Goal: Task Accomplishment & Management: Manage account settings

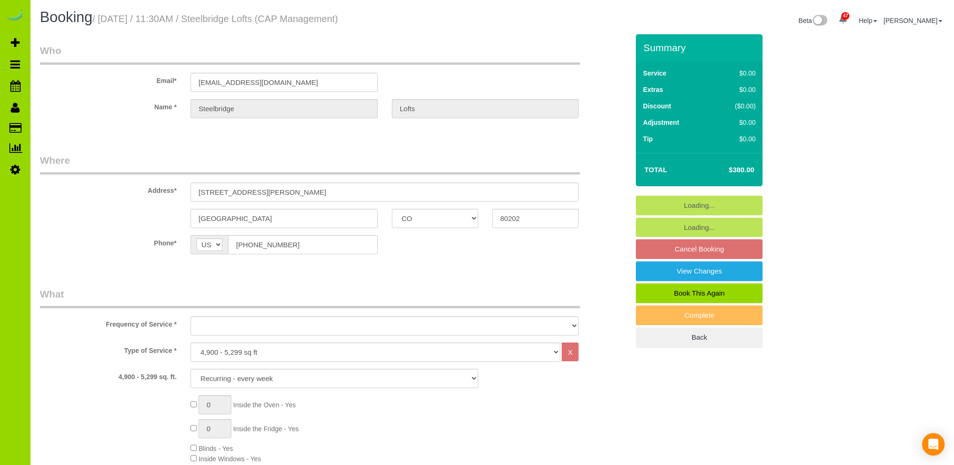
select select "CO"
select select "5"
select select "spot1"
select select "number:1"
select select "number:11"
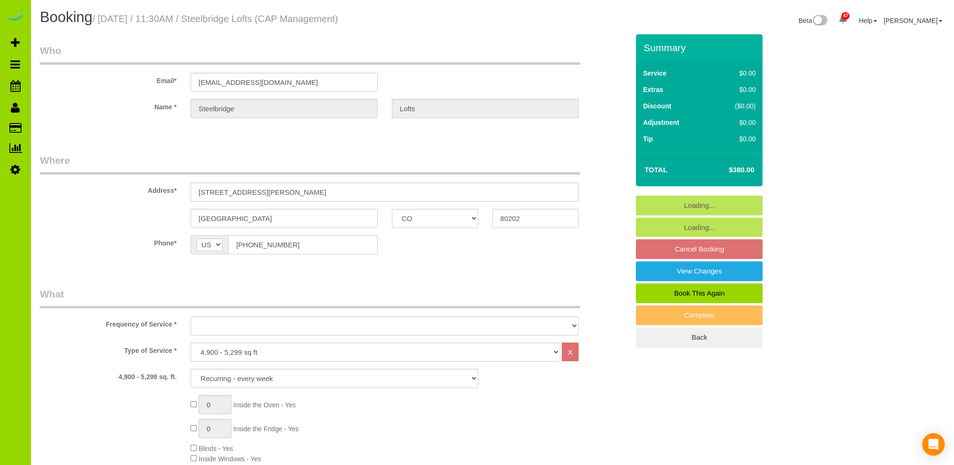
select select "spot6"
select select "object:1193"
select select "5"
select select "object:1227"
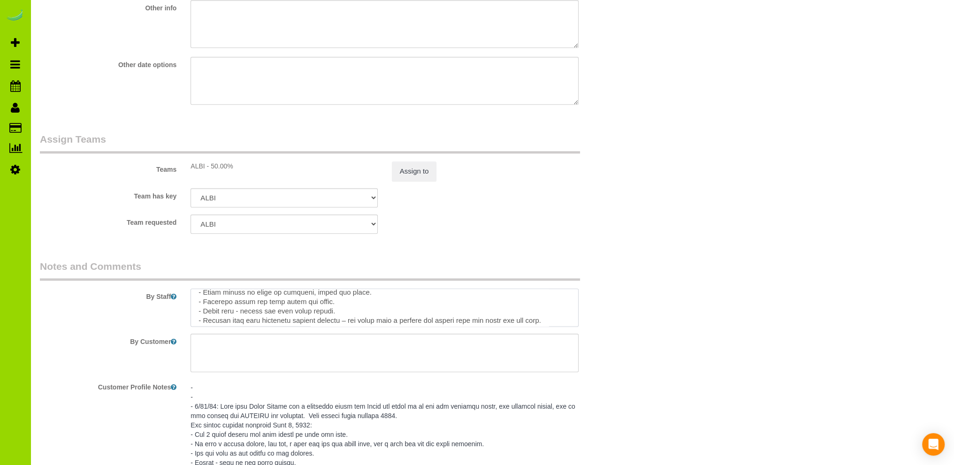
scroll to position [146, 0]
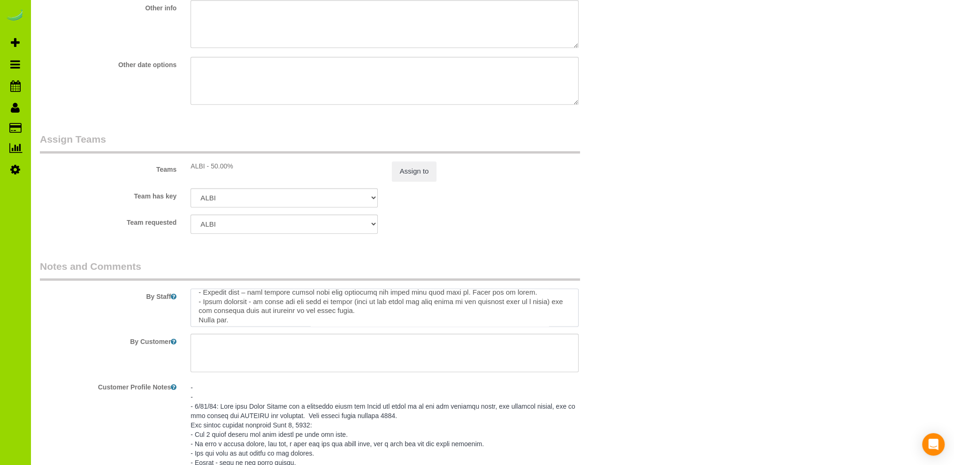
click at [250, 314] on textarea at bounding box center [384, 308] width 388 height 38
click at [270, 314] on textarea at bounding box center [384, 308] width 388 height 38
click at [294, 315] on textarea at bounding box center [384, 308] width 388 height 38
click at [494, 313] on textarea at bounding box center [384, 308] width 388 height 38
drag, startPoint x: 449, startPoint y: 313, endPoint x: 186, endPoint y: 307, distance: 263.7
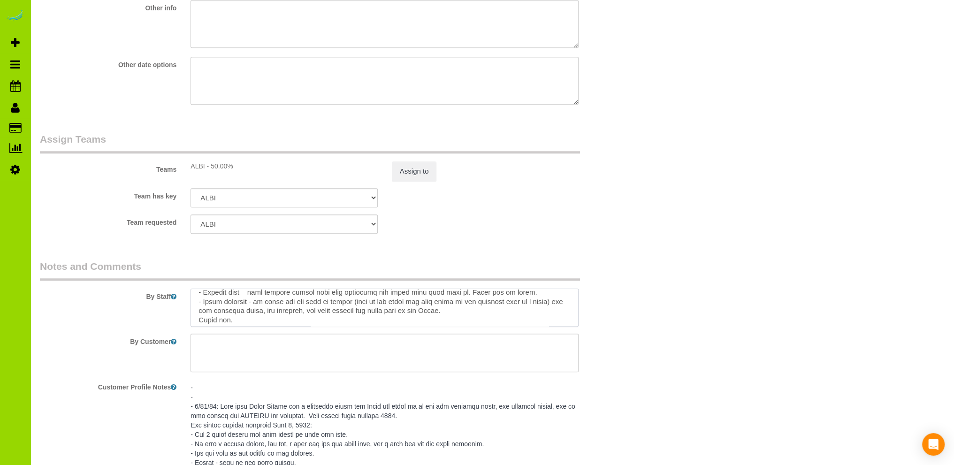
click at [186, 307] on div at bounding box center [384, 308] width 402 height 38
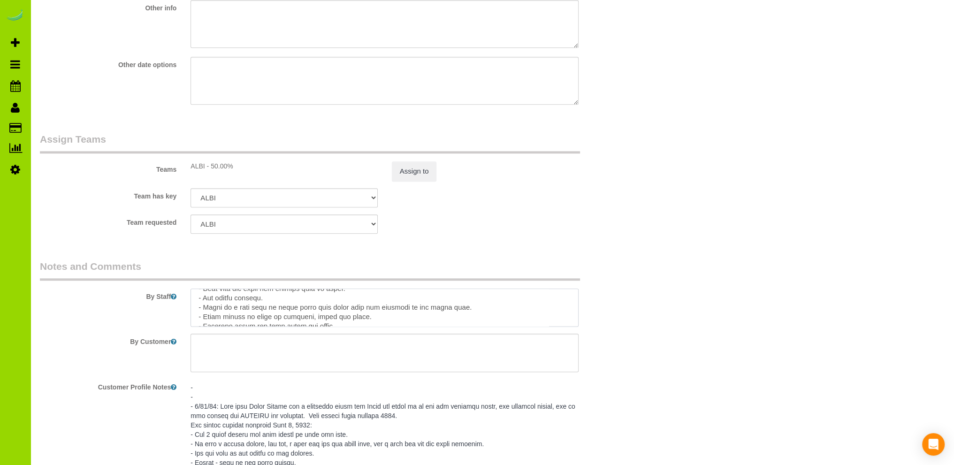
scroll to position [94, 0]
click at [360, 301] on textarea at bounding box center [384, 308] width 388 height 38
click at [207, 309] on textarea at bounding box center [384, 308] width 388 height 38
click at [332, 311] on textarea at bounding box center [384, 308] width 388 height 38
click at [464, 319] on textarea at bounding box center [384, 308] width 388 height 38
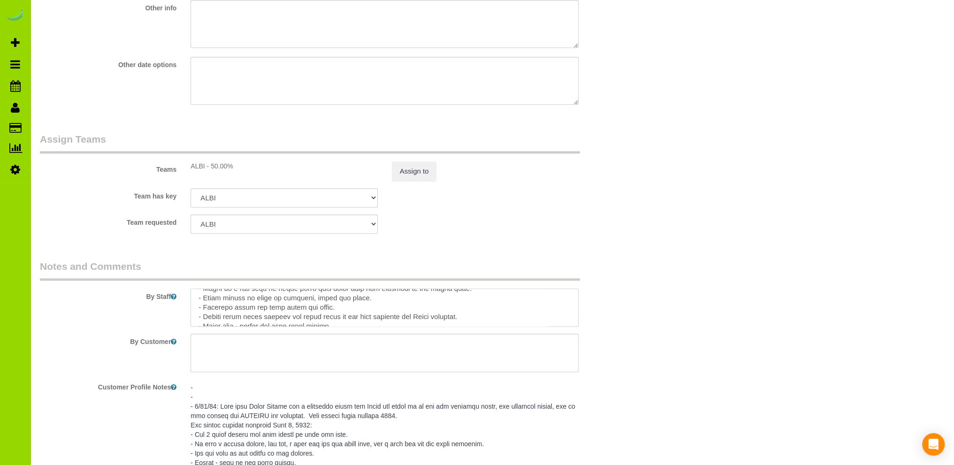
drag, startPoint x: 468, startPoint y: 319, endPoint x: 175, endPoint y: 317, distance: 293.2
click at [175, 317] on div "By Staff" at bounding box center [334, 293] width 603 height 68
type textarea "- Est 8 hours at once per week for the first couple visits. - We have a garage …"
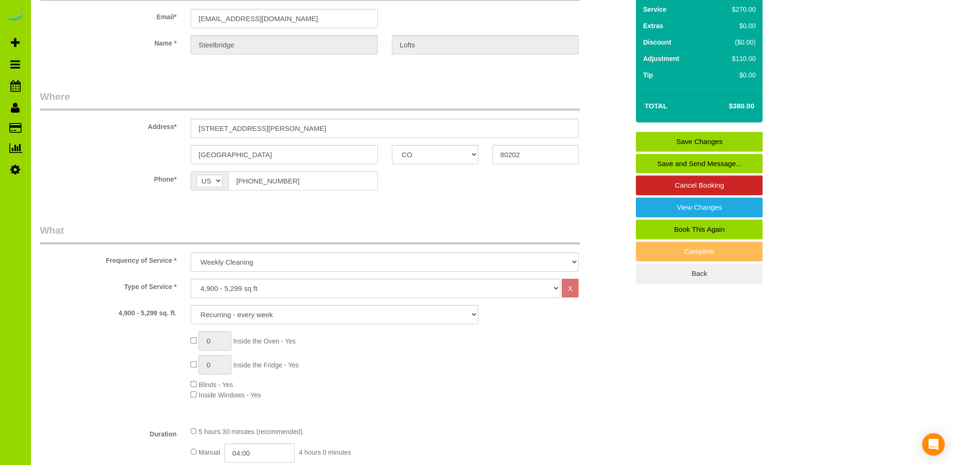
scroll to position [0, 0]
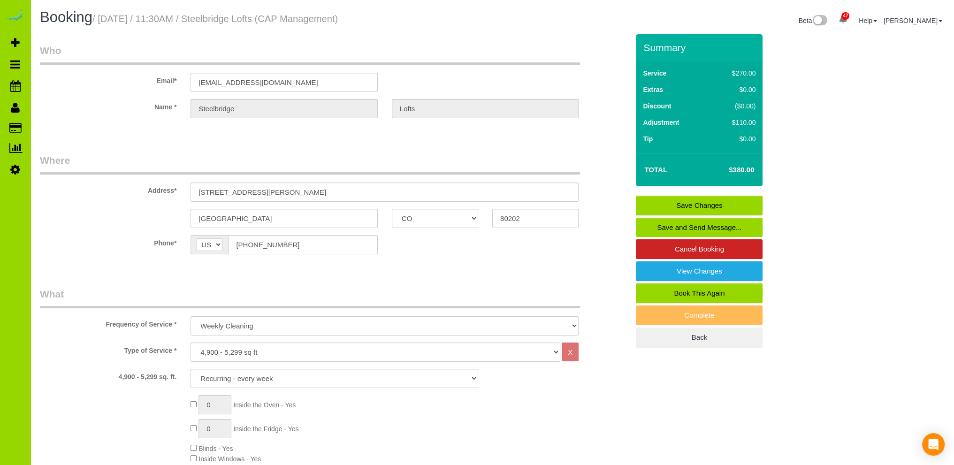
click at [710, 206] on link "Save Changes" at bounding box center [699, 206] width 127 height 20
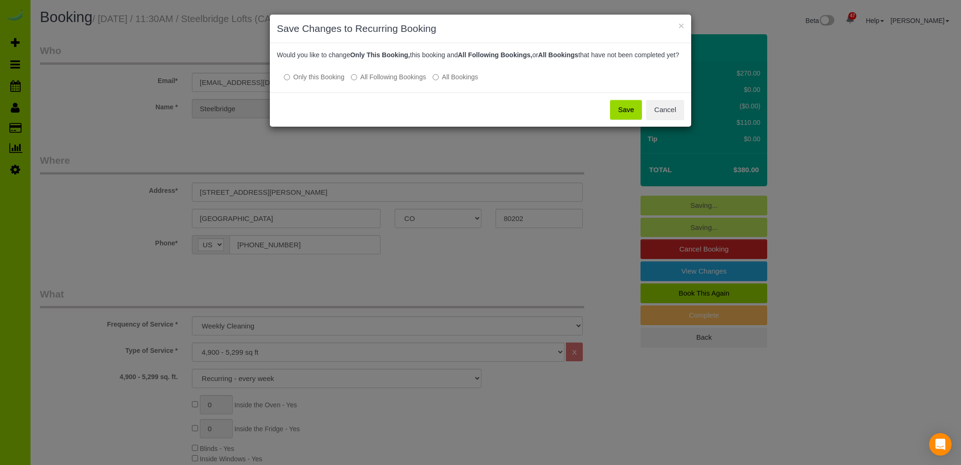
click at [621, 116] on button "Save" at bounding box center [626, 110] width 32 height 20
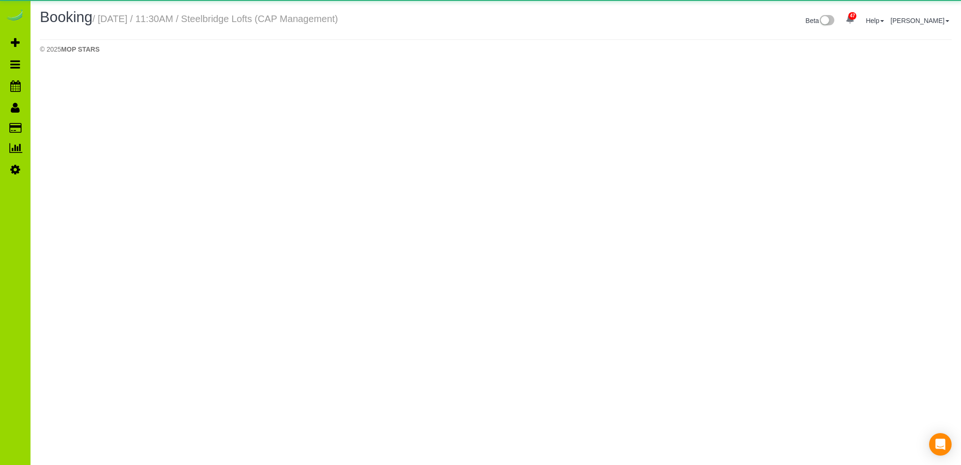
select select "CO"
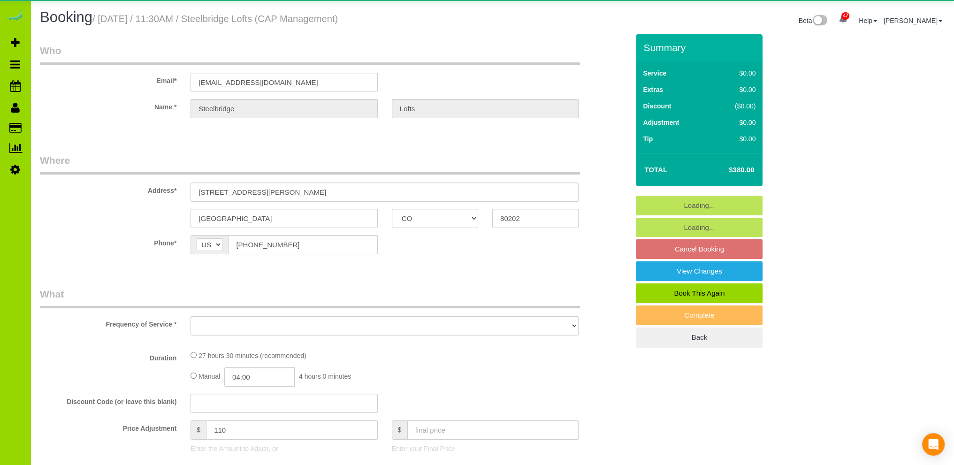
select select "number:1"
select select "number:11"
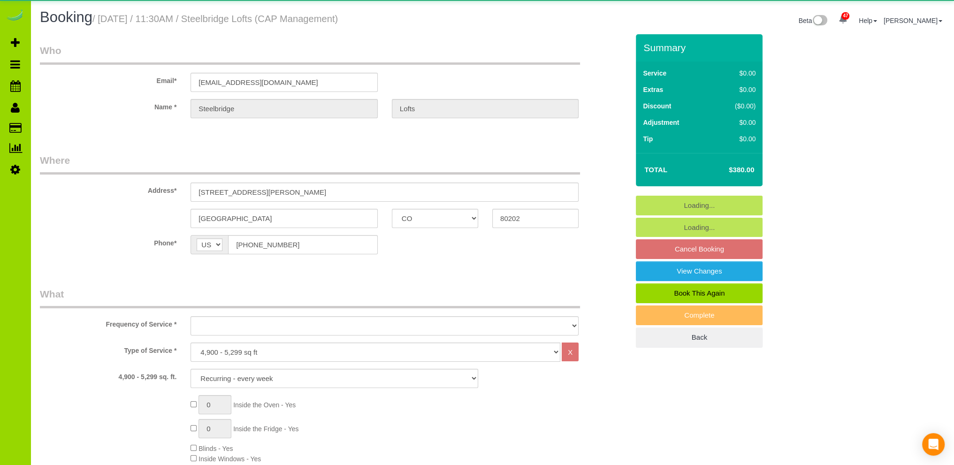
select select "object:2433"
select select "spot11"
select select "5"
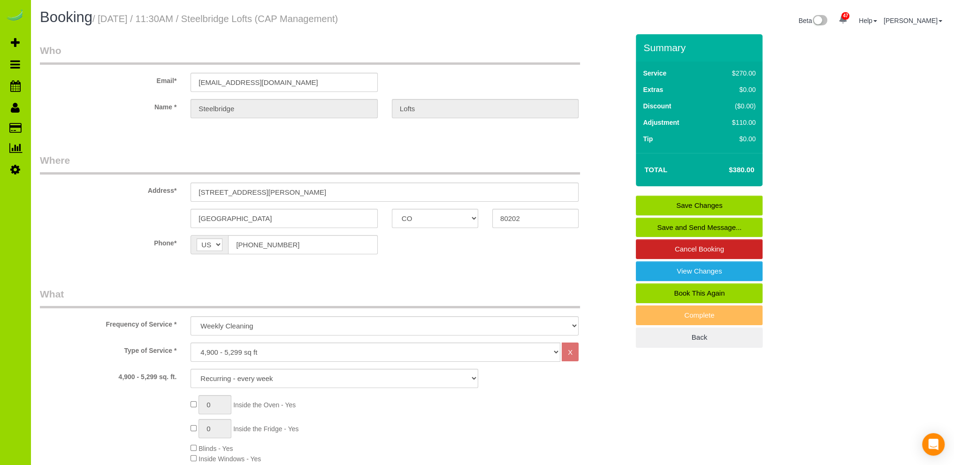
click at [94, 234] on fieldset "Where Address* 1449 Wynkoop Street Denver AK AL AR AZ CA CO CT DC DE FL GA HI I…" at bounding box center [334, 210] width 589 height 115
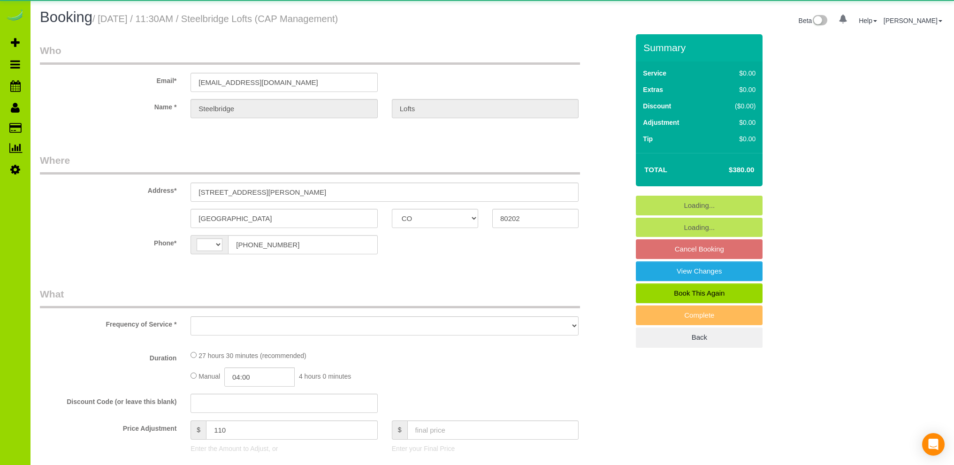
select select "CO"
select select "string:[GEOGRAPHIC_DATA]"
select select "object:1055"
select select "spot1"
select select "number:1"
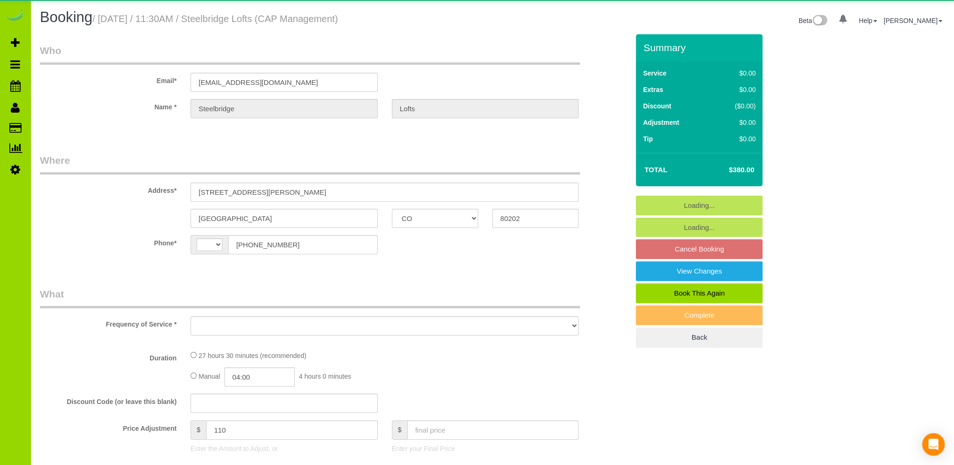
select select "number:11"
select select "object:1197"
select select "5"
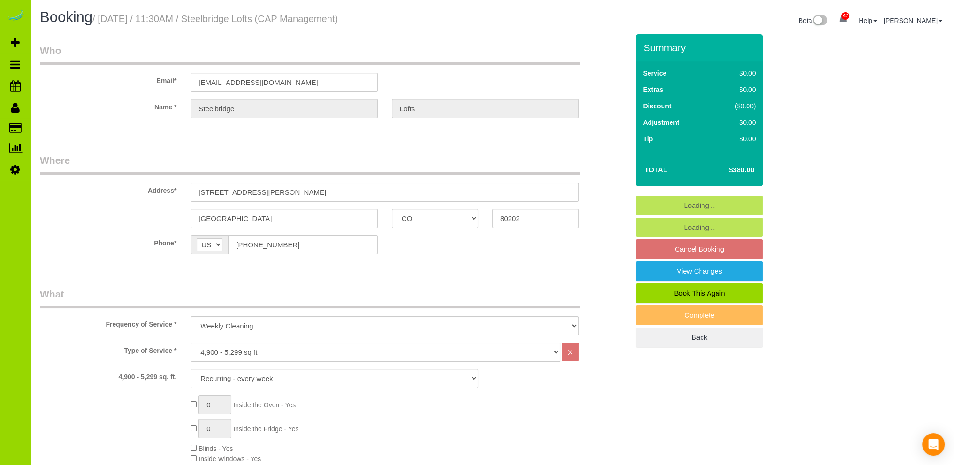
select select "spot6"
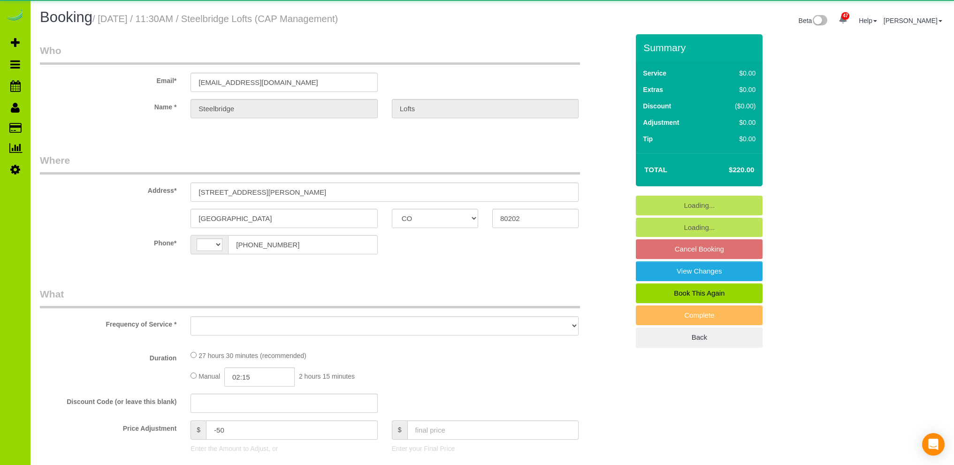
select select "CO"
select select "object:803"
select select "5"
select select "spot1"
select select "number:1"
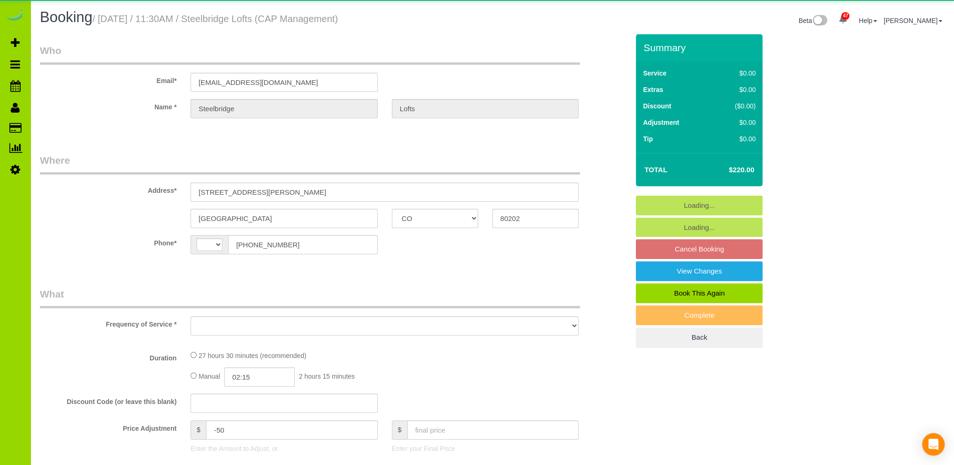
select select "number:11"
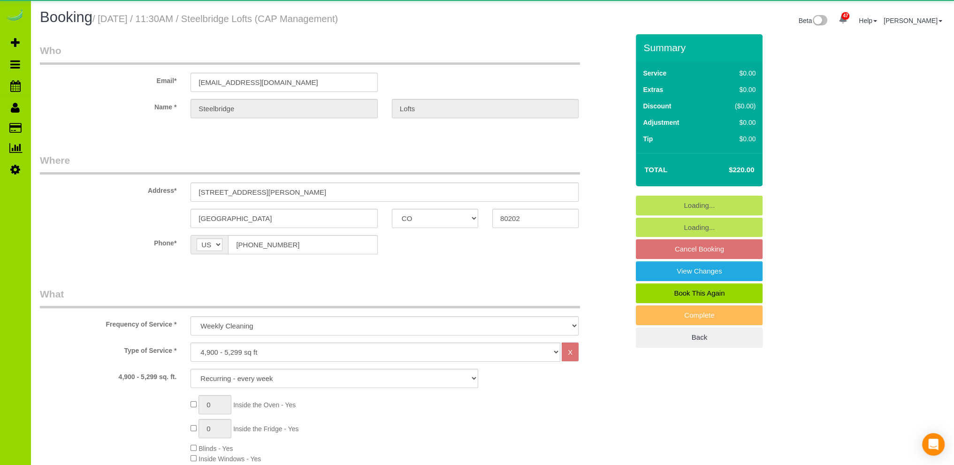
select select "string:[GEOGRAPHIC_DATA]"
select select "object:1194"
select select "spot6"
select select "5"
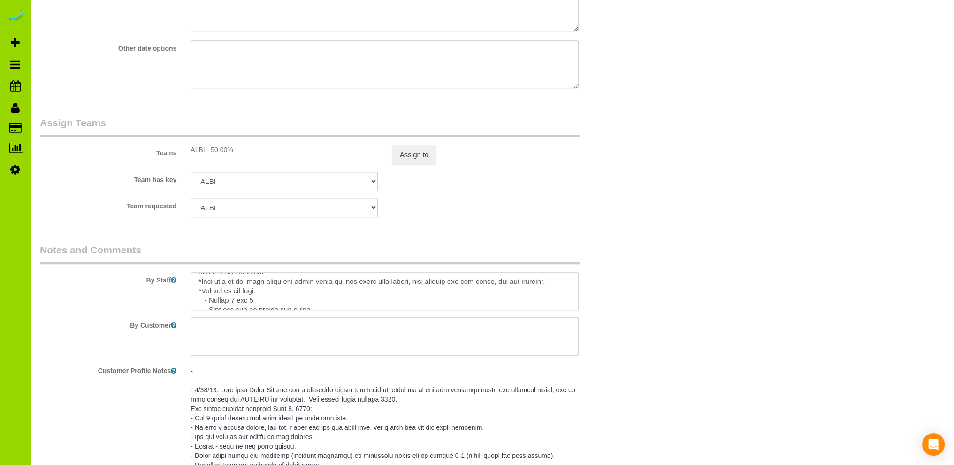
scroll to position [38, 0]
click at [311, 291] on textarea at bounding box center [384, 291] width 388 height 38
click at [278, 295] on textarea at bounding box center [384, 291] width 388 height 38
click at [317, 295] on textarea at bounding box center [384, 291] width 388 height 38
click at [379, 294] on textarea at bounding box center [384, 291] width 388 height 38
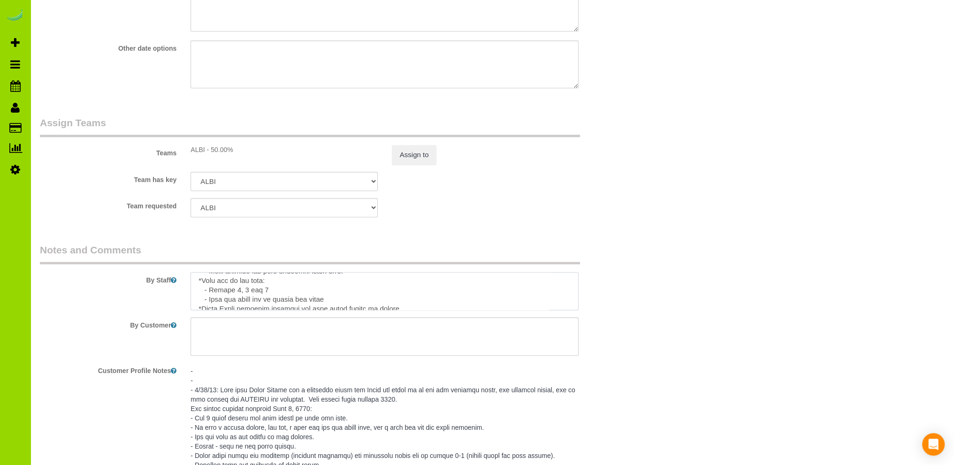
scroll to position [75, 0]
click at [340, 295] on textarea at bounding box center [384, 291] width 388 height 38
click at [293, 293] on textarea at bounding box center [384, 291] width 388 height 38
click at [211, 302] on textarea at bounding box center [384, 291] width 388 height 38
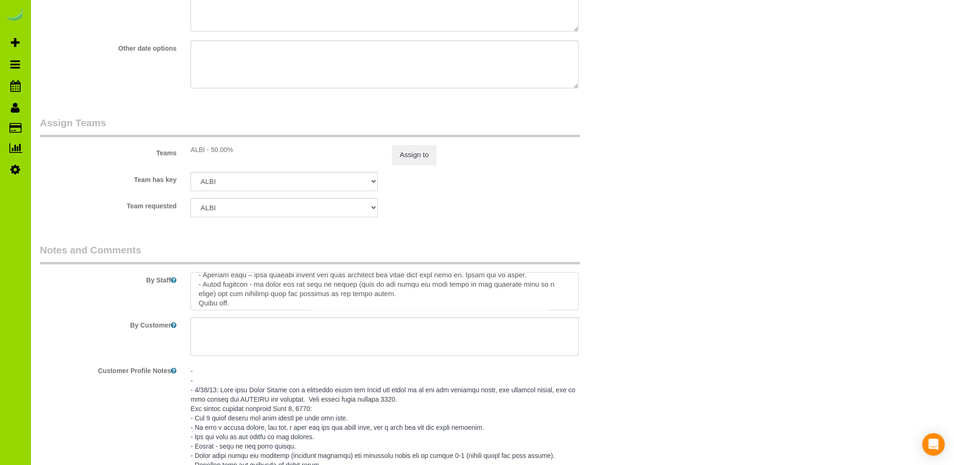
scroll to position [252, 0]
drag, startPoint x: 196, startPoint y: 283, endPoint x: 346, endPoint y: 313, distance: 153.1
click at [346, 311] on textarea at bounding box center [384, 291] width 388 height 38
type textarea "- Est 4.5 hours at 2X per week. 2X per week rotation: *Both days of the week cl…"
click at [261, 307] on textarea at bounding box center [384, 291] width 388 height 38
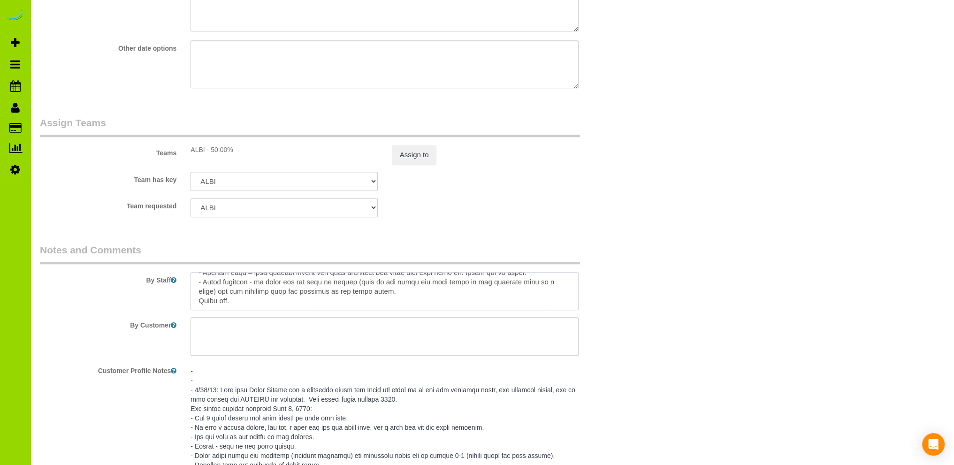
click at [237, 298] on textarea at bounding box center [384, 291] width 388 height 38
click at [241, 304] on textarea at bounding box center [384, 291] width 388 height 38
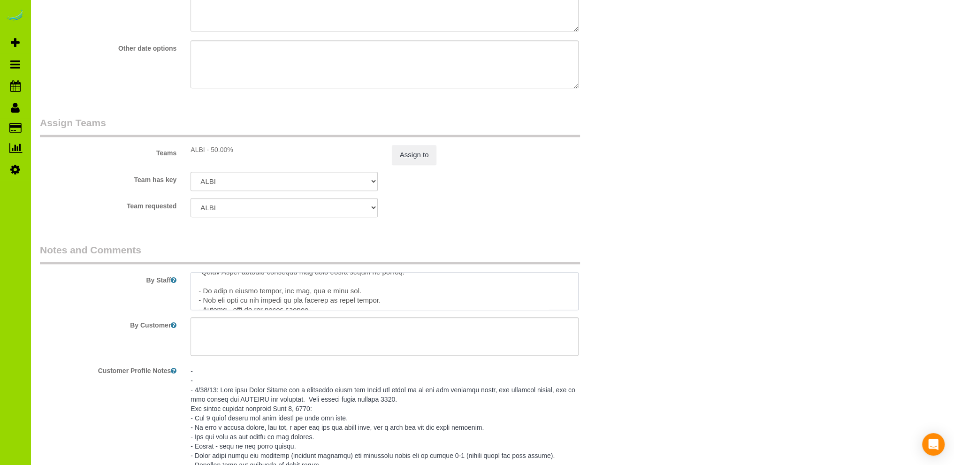
scroll to position [0, 0]
drag, startPoint x: 240, startPoint y: 304, endPoint x: 178, endPoint y: 267, distance: 72.2
paste textarea "- Est 4.5 hours at 2X per week. 2X per week rotation: *Both days of the week cl…"
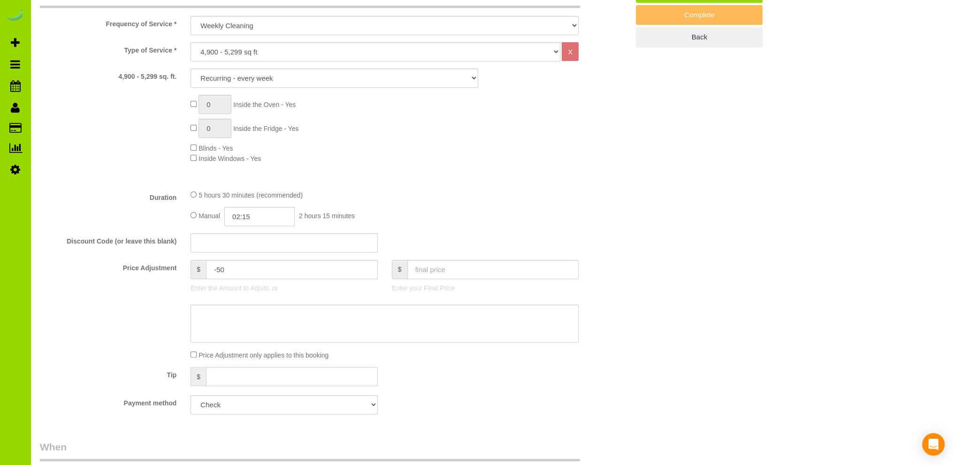
scroll to position [94, 0]
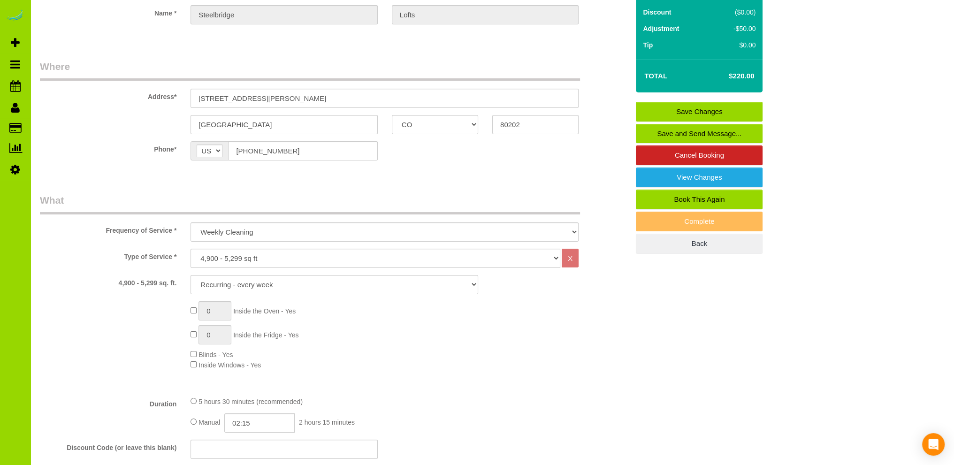
type textarea "- Est 4.5 hours at 2X per week. 2X per week rotation: *Both days of the week cl…"
click at [702, 108] on link "Save Changes" at bounding box center [699, 112] width 127 height 20
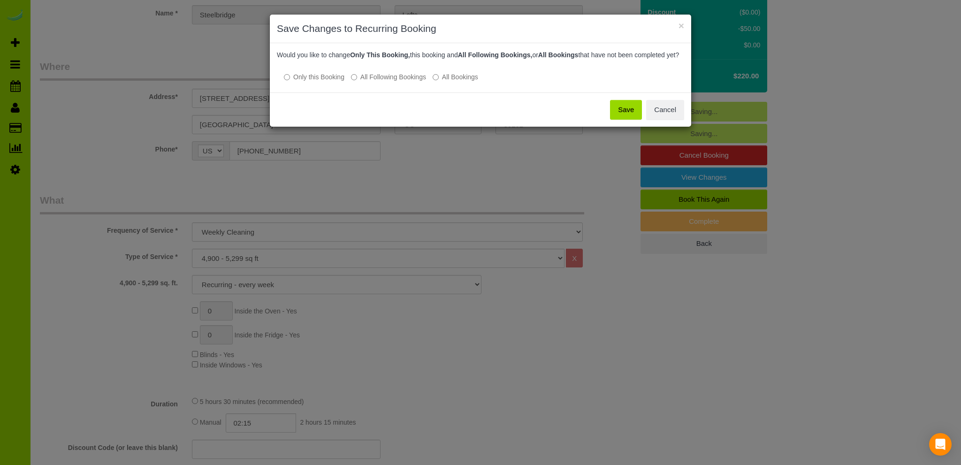
click at [619, 118] on button "Save" at bounding box center [626, 110] width 32 height 20
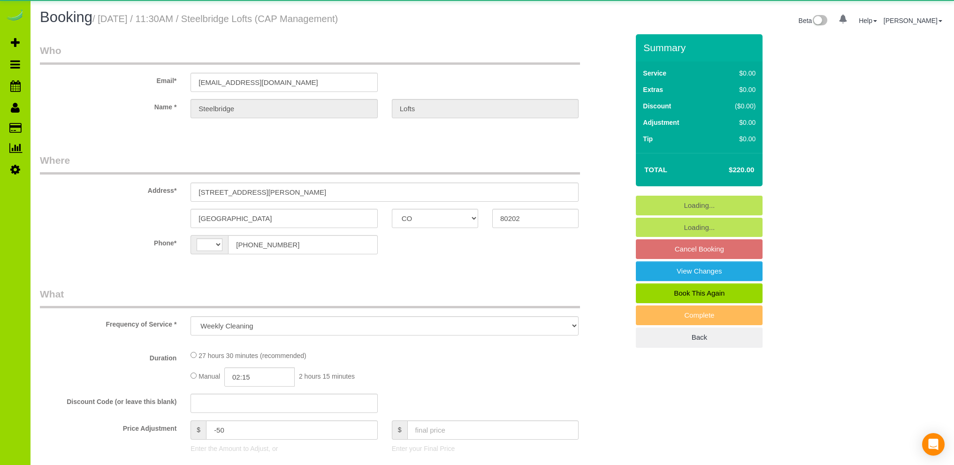
select select "CO"
select select "spot1"
select select "spot6"
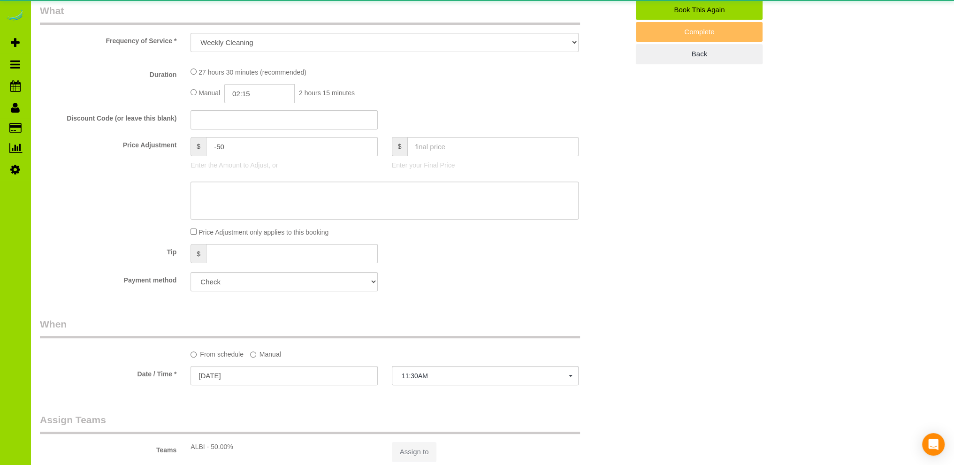
select select "string:[GEOGRAPHIC_DATA]"
select select "number:1"
select select "number:11"
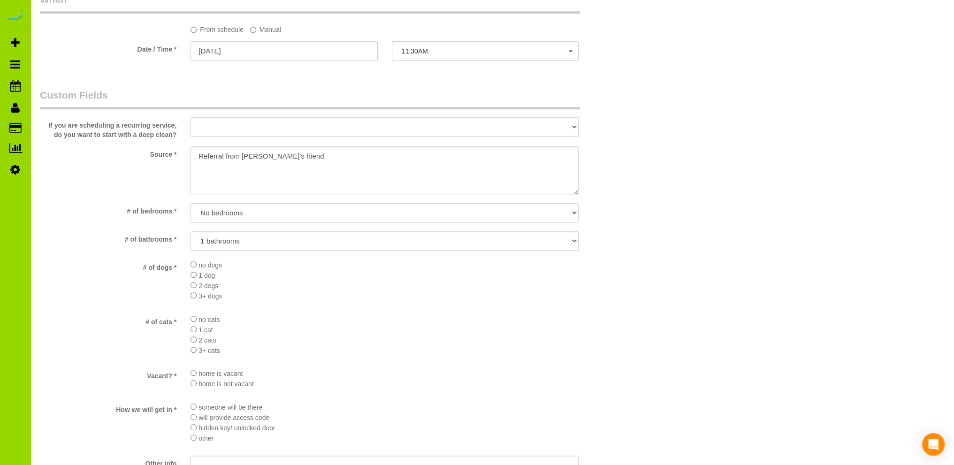
select select "object:1224"
select select "5"
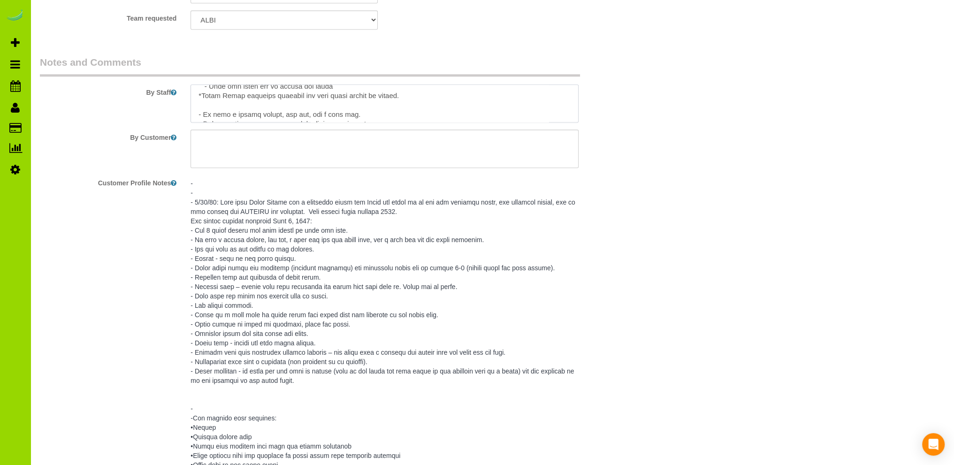
scroll to position [243, 0]
drag, startPoint x: 194, startPoint y: 97, endPoint x: 244, endPoint y: 180, distance: 97.0
click at [243, 180] on sui-booking-comments "By Staff By Customer Customer Profile Notes Comments 0" at bounding box center [334, 374] width 589 height 639
paste textarea "- Est 4.5 hours at 2X per week. 2X per week rotation: *Both days of the week cl…"
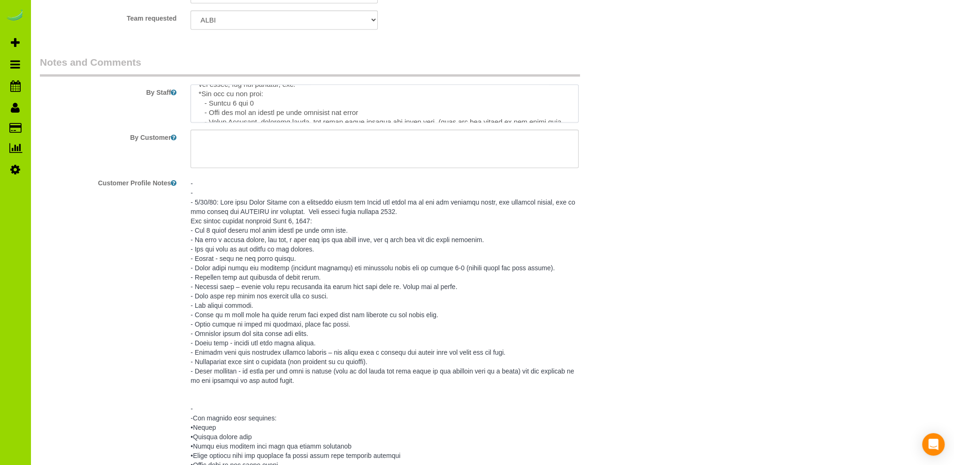
scroll to position [19, 0]
click at [269, 96] on textarea at bounding box center [384, 103] width 388 height 38
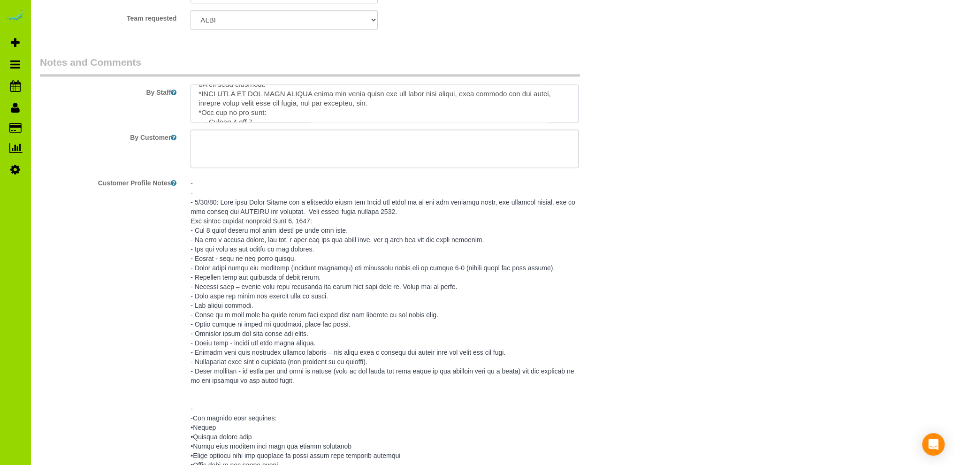
drag, startPoint x: 326, startPoint y: 98, endPoint x: 203, endPoint y: 99, distance: 122.9
click at [203, 99] on textarea at bounding box center [384, 103] width 388 height 38
click at [287, 99] on textarea at bounding box center [384, 103] width 388 height 38
drag, startPoint x: 319, startPoint y: 97, endPoint x: 207, endPoint y: 97, distance: 112.6
click at [207, 97] on textarea at bounding box center [384, 103] width 388 height 38
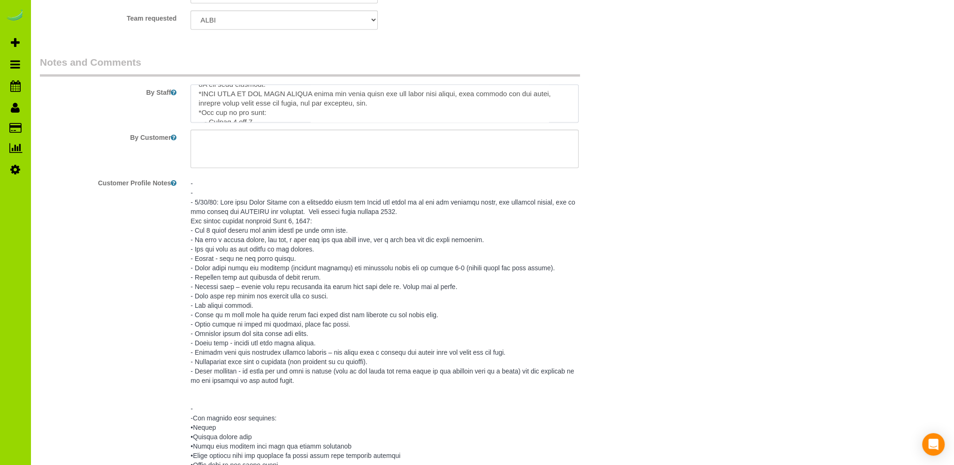
click at [287, 106] on textarea at bounding box center [384, 103] width 388 height 38
click at [320, 97] on textarea at bounding box center [384, 103] width 388 height 38
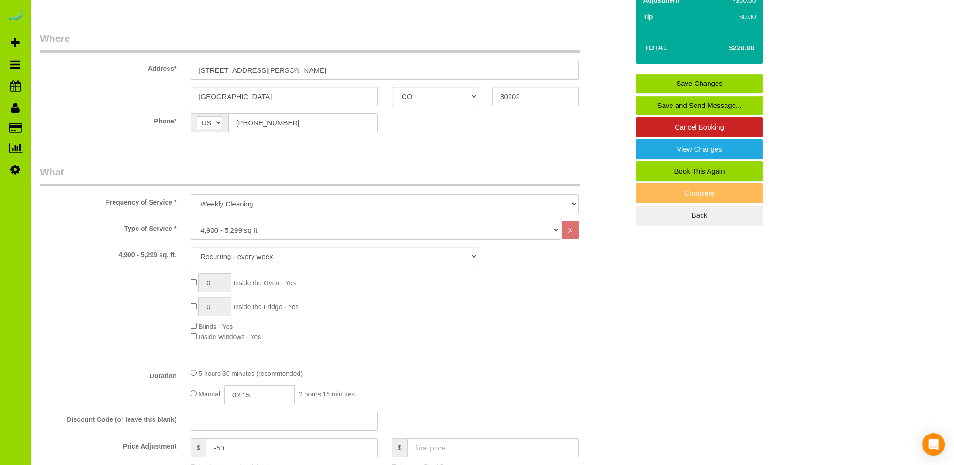
scroll to position [0, 0]
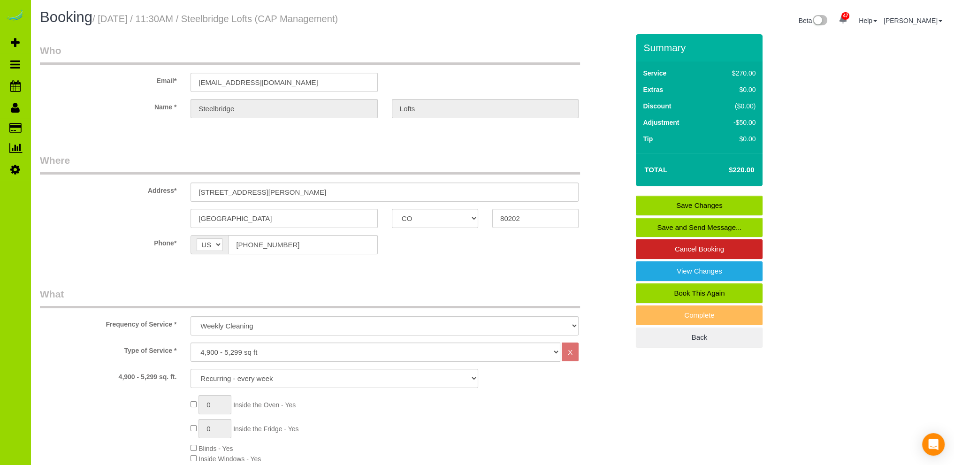
type textarea "- Est 4.5 hours at 2X per week. 2X per week rotation: *BOTH DAYS of the week pl…"
click at [692, 204] on link "Save Changes" at bounding box center [699, 206] width 127 height 20
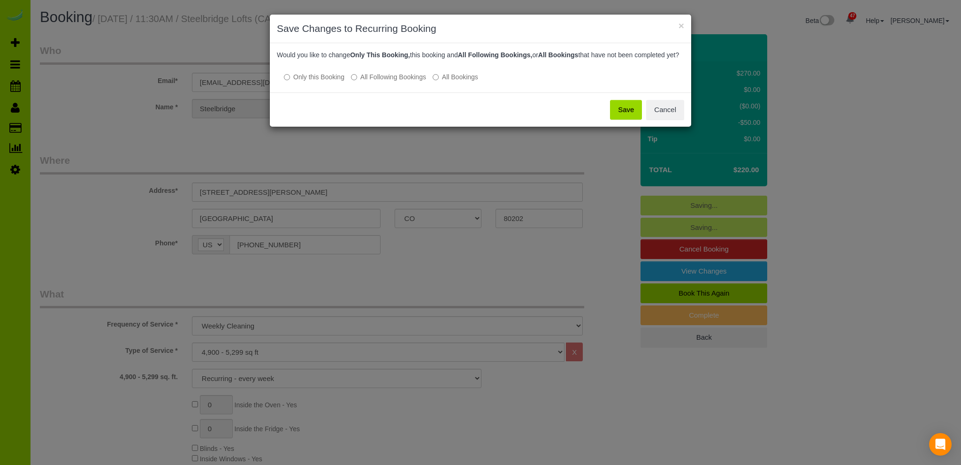
click at [631, 117] on button "Save" at bounding box center [626, 110] width 32 height 20
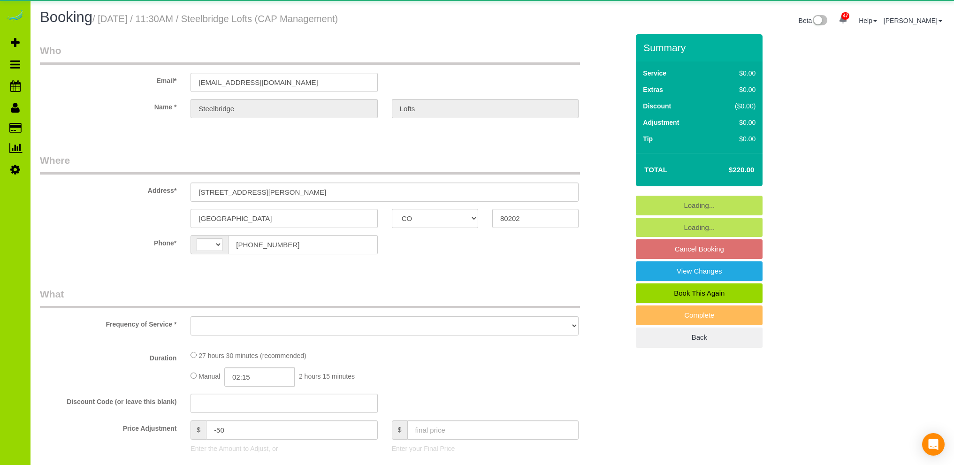
select select "CO"
select select "string:[GEOGRAPHIC_DATA]"
select select "object:1194"
select select "5"
select select "spot1"
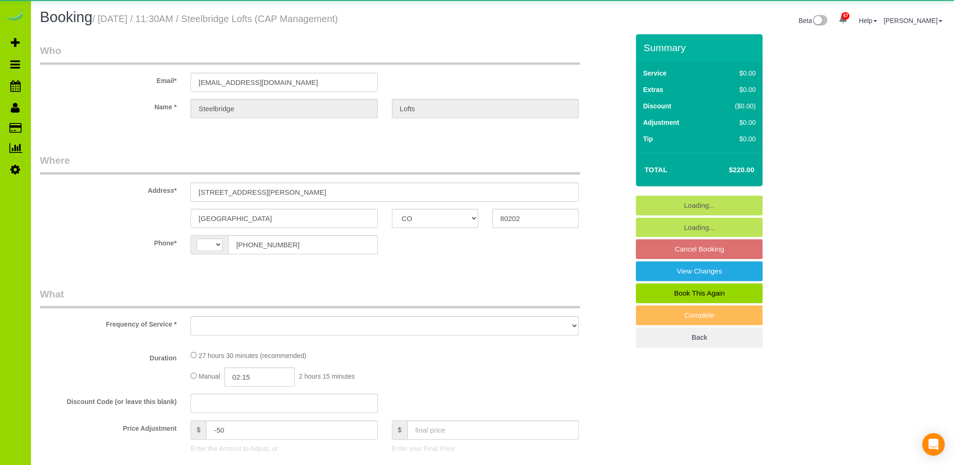
select select "number:1"
select select "number:11"
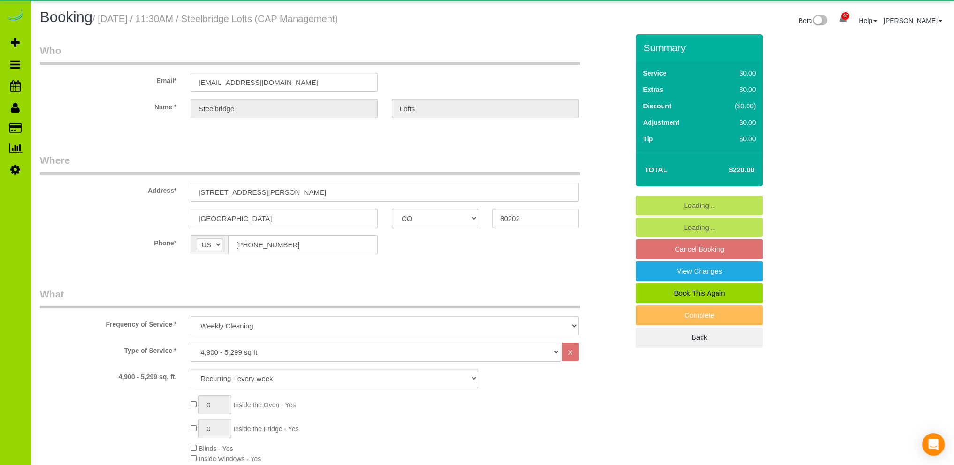
select select "5"
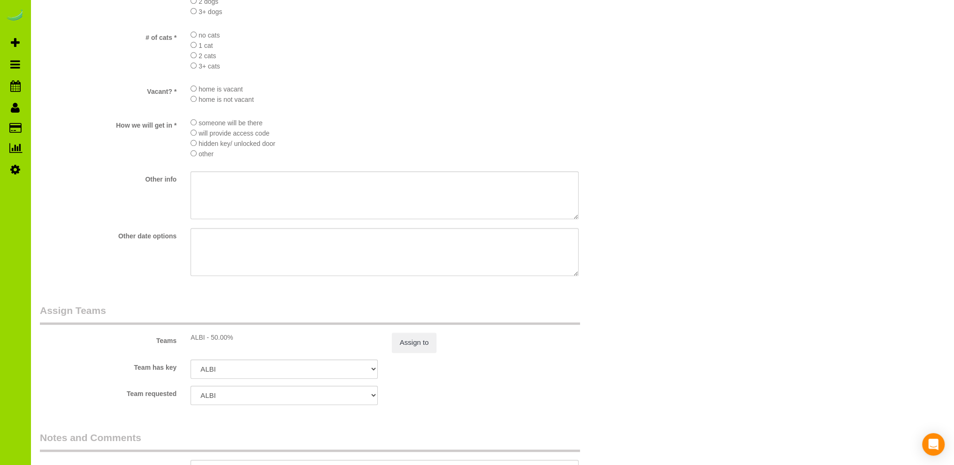
scroll to position [1314, 0]
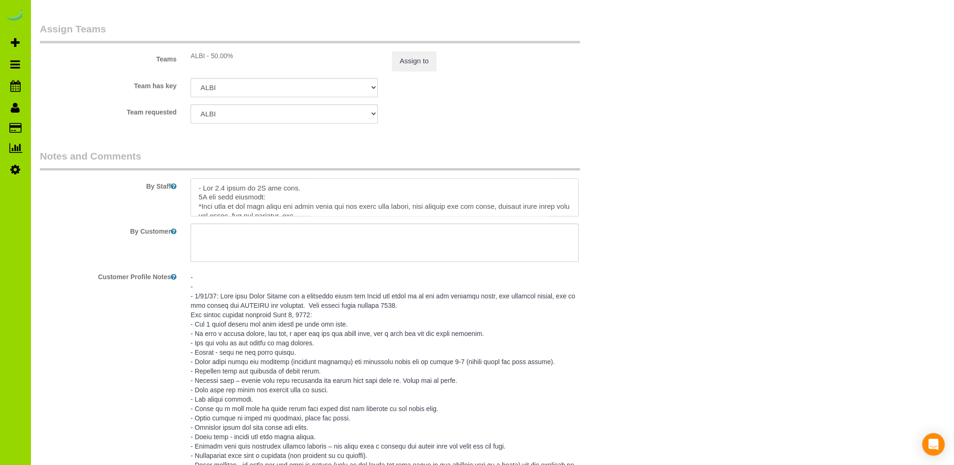
click at [231, 206] on textarea at bounding box center [384, 197] width 388 height 38
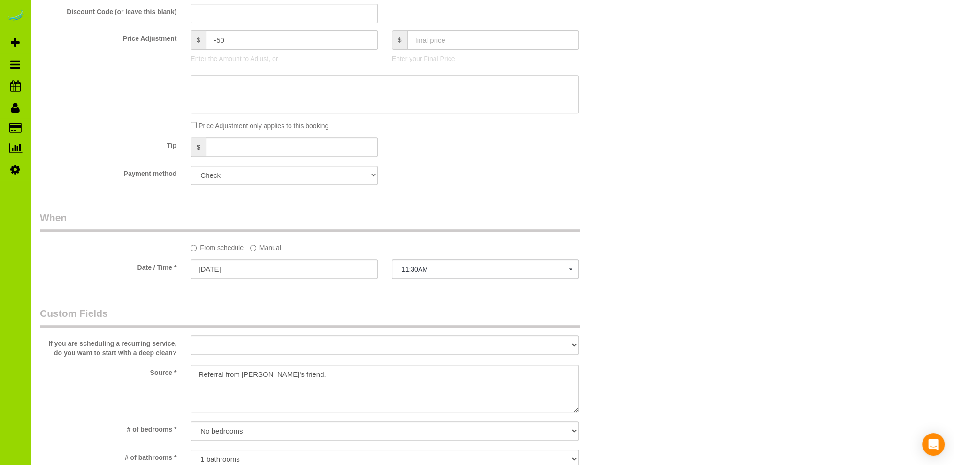
scroll to position [94, 0]
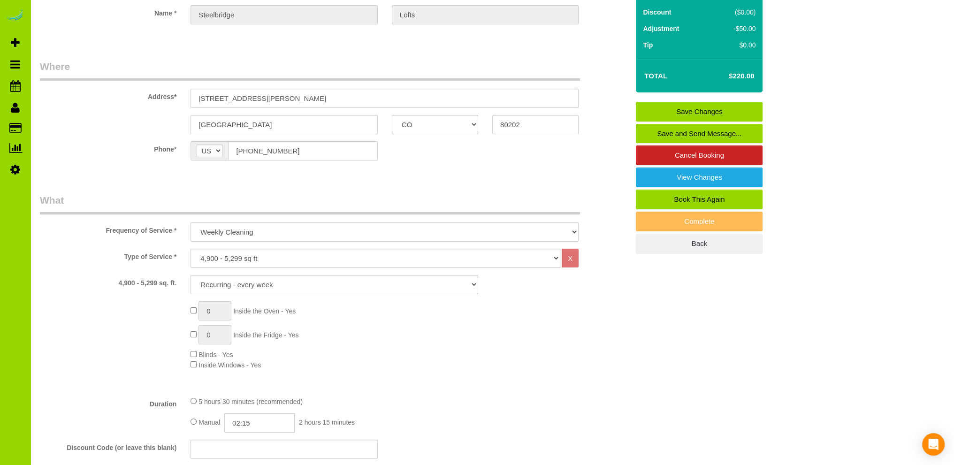
type textarea "- Est 4.5 hours at 2X per week. 2X per week rotation: *BOTH DAYS of the week cl…"
click at [707, 112] on link "Save Changes" at bounding box center [699, 112] width 127 height 20
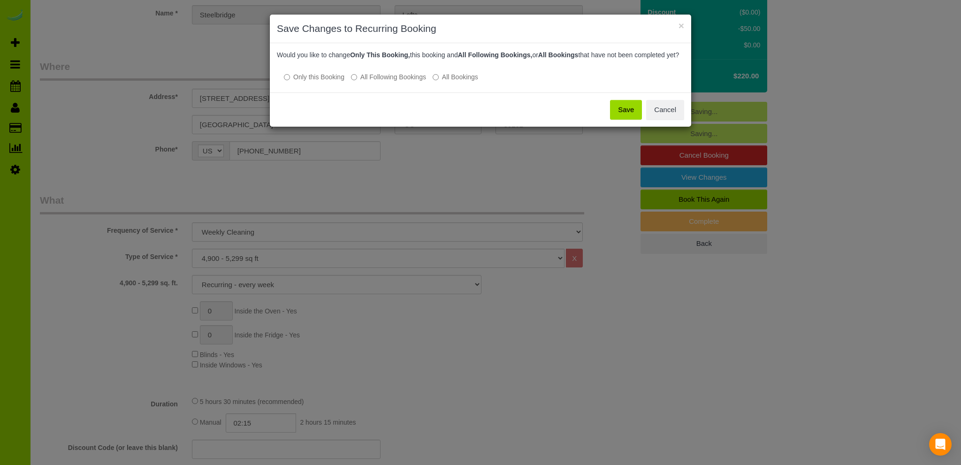
click at [632, 115] on button "Save" at bounding box center [626, 110] width 32 height 20
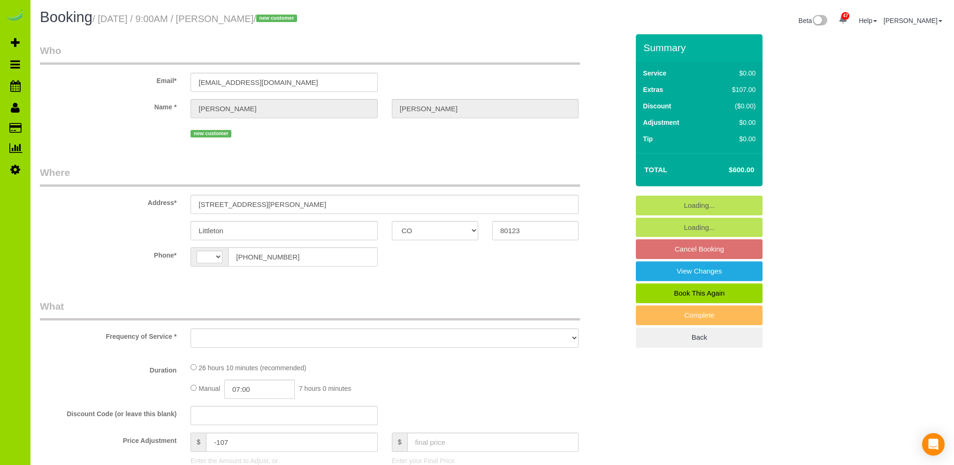
select select "CO"
select select "object:555"
select select "2"
select select "spot1"
select select "number:7"
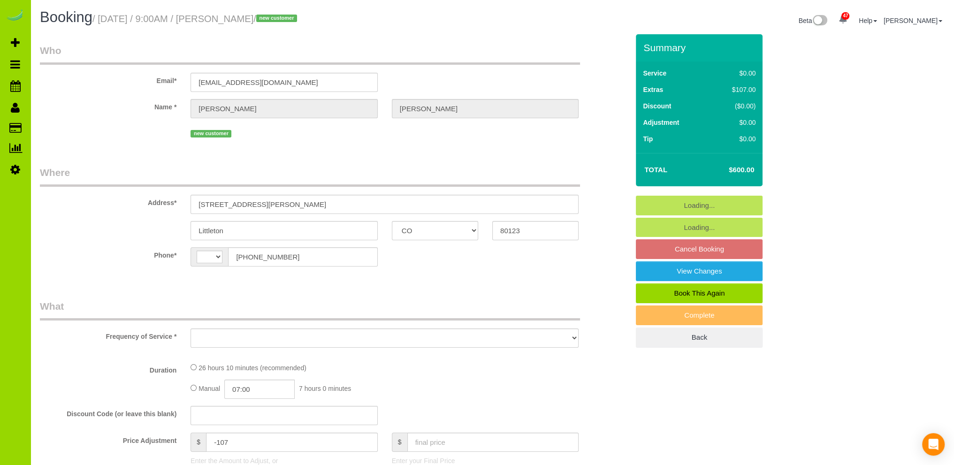
select select "number:19"
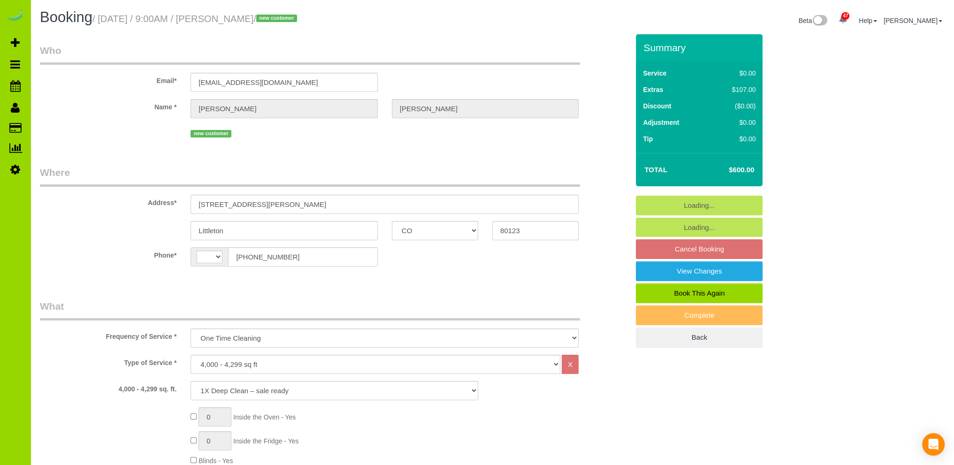
select select "string:[GEOGRAPHIC_DATA]"
select select "spot6"
select select "object:1203"
select select "2"
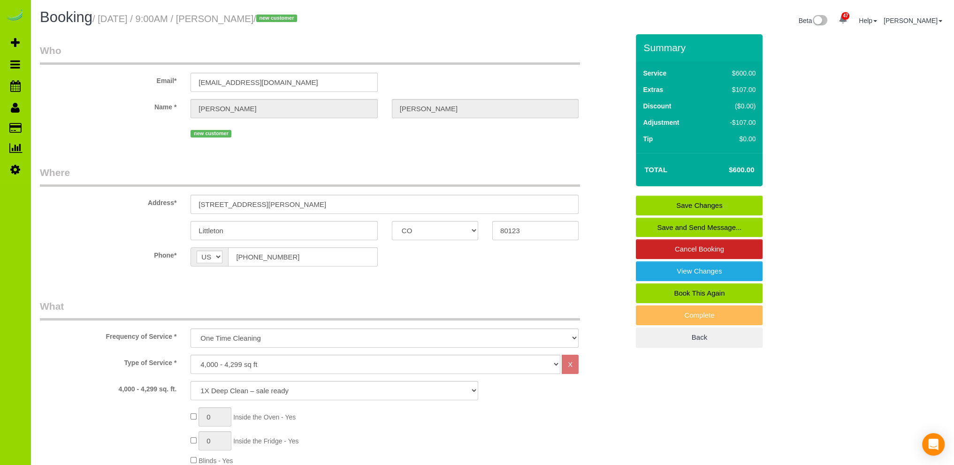
click at [440, 268] on sui-booking-location "Phone* AF AL DZ AD AO AI AQ AG AR AM AW AU AT AZ BS BH BD BB BY BE BZ BJ BM BT …" at bounding box center [334, 260] width 589 height 26
click at [492, 280] on fieldset "Where Address* 5720 Ingalls St. Littleton AK AL AR AZ CA CO CT DC DE FL GA HI I…" at bounding box center [334, 223] width 589 height 115
